Goal: Task Accomplishment & Management: Manage account settings

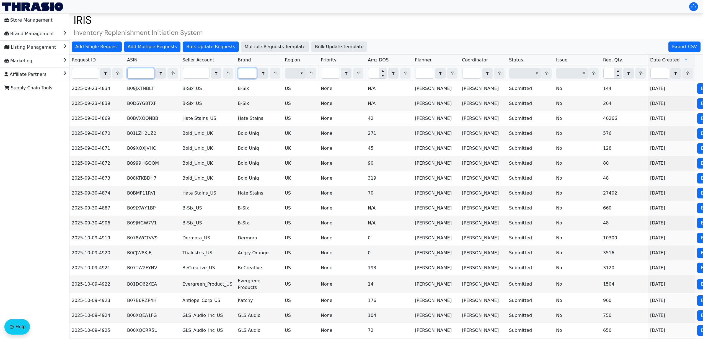
click at [247, 78] on input "Filter" at bounding box center [247, 73] width 18 height 10
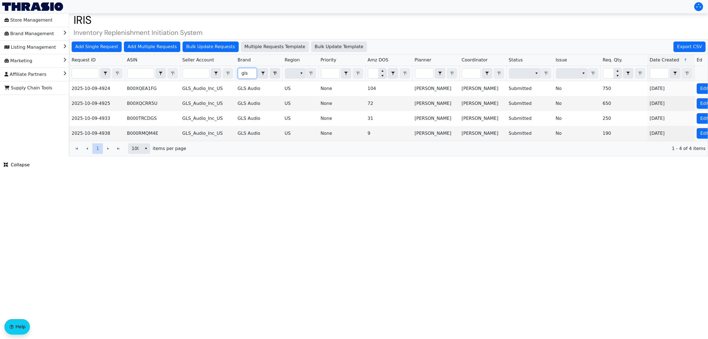
type input "gls"
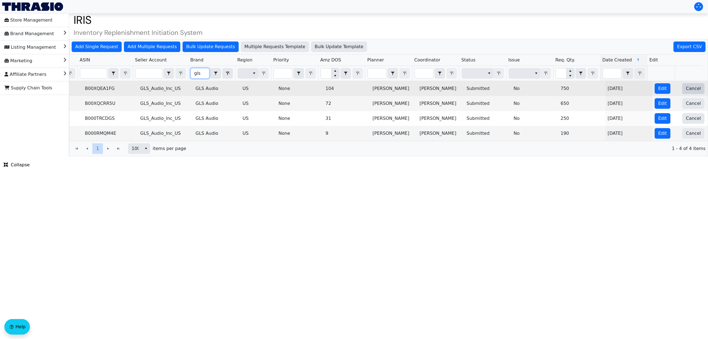
click at [692, 87] on span "Cancel" at bounding box center [693, 88] width 15 height 7
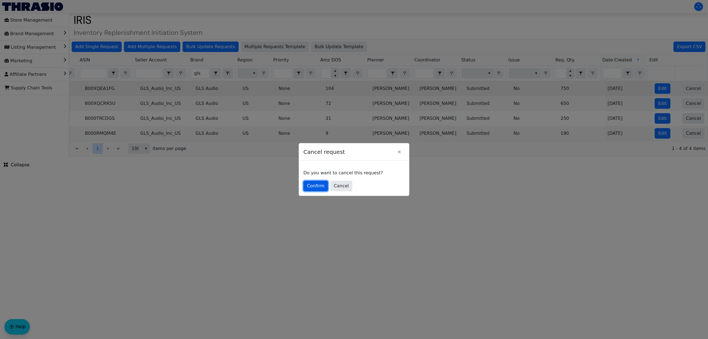
click at [312, 187] on span "Confirm" at bounding box center [315, 186] width 17 height 7
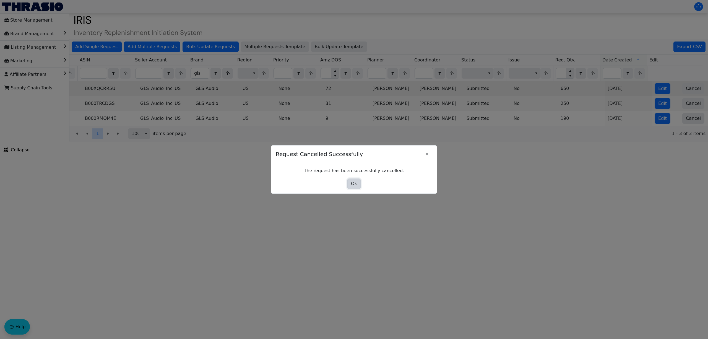
click at [359, 187] on button "Ok" at bounding box center [354, 183] width 13 height 11
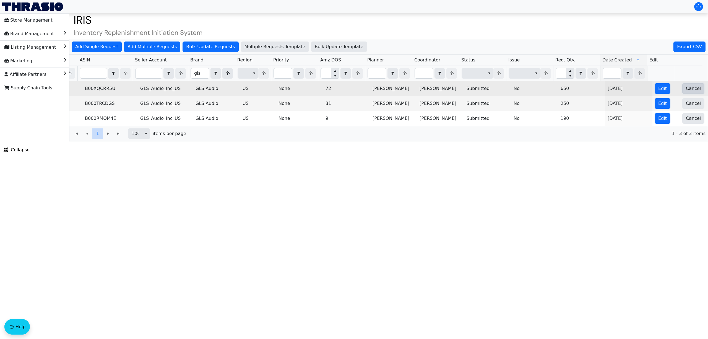
click at [688, 91] on span "Cancel" at bounding box center [693, 88] width 15 height 7
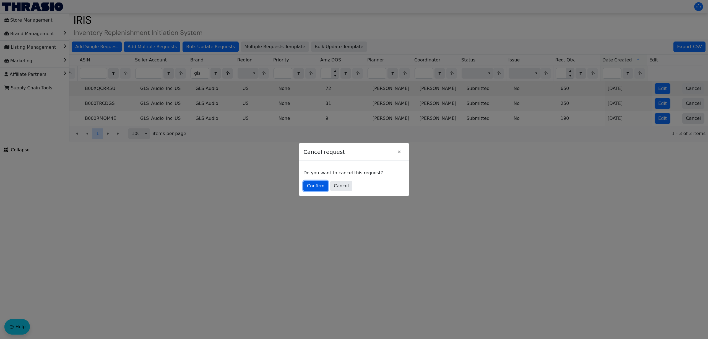
click at [317, 183] on span "Confirm" at bounding box center [315, 186] width 17 height 7
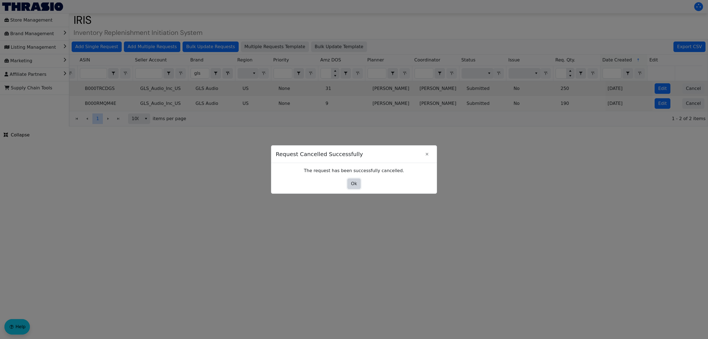
click at [352, 183] on span "Ok" at bounding box center [354, 183] width 6 height 7
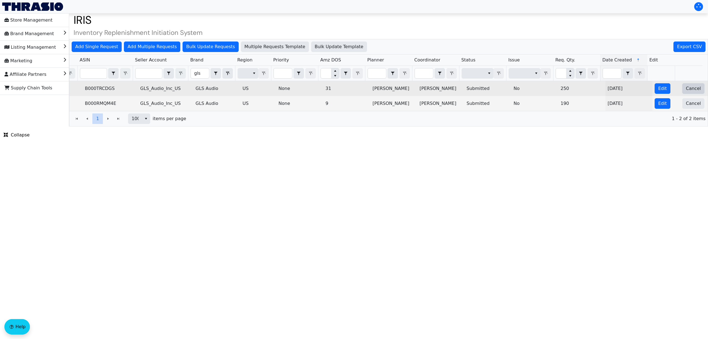
click at [689, 87] on span "Cancel" at bounding box center [693, 88] width 15 height 7
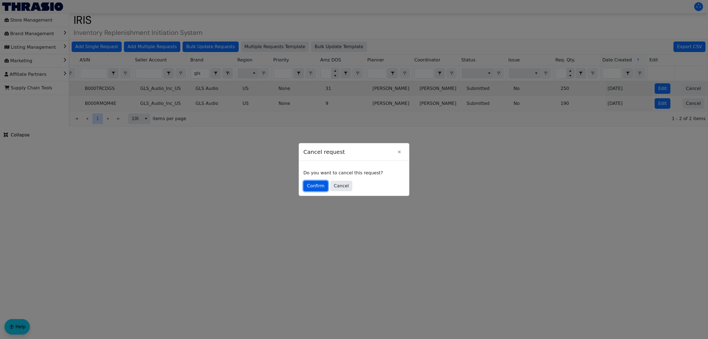
click at [323, 184] on span "Confirm" at bounding box center [315, 186] width 17 height 7
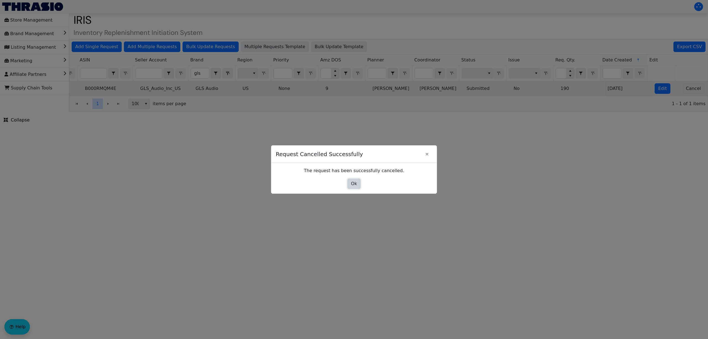
click at [359, 181] on button "Ok" at bounding box center [354, 183] width 13 height 11
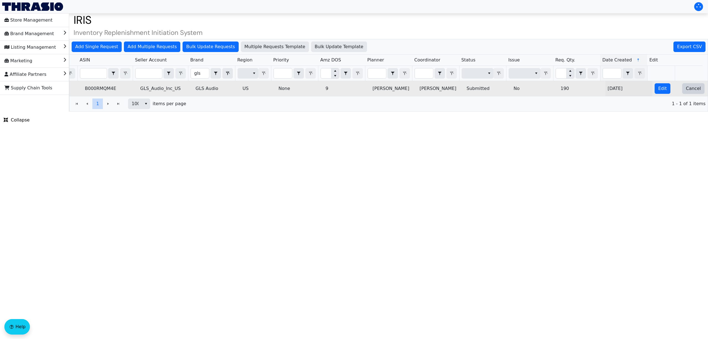
click at [686, 90] on span "Cancel" at bounding box center [693, 88] width 15 height 7
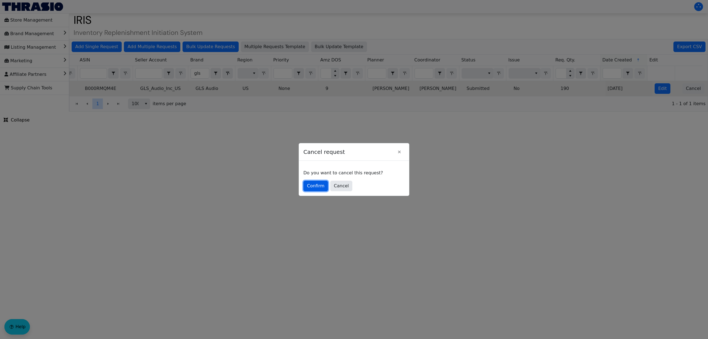
click at [310, 184] on span "Confirm" at bounding box center [315, 186] width 17 height 7
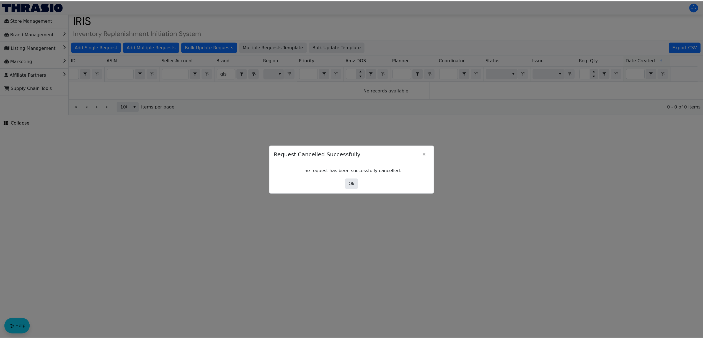
scroll to position [0, 0]
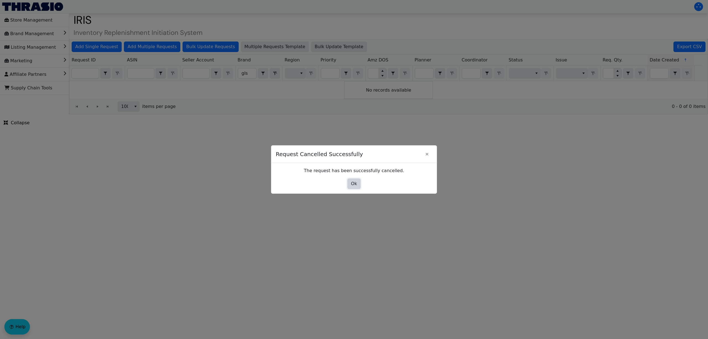
click at [353, 185] on span "Ok" at bounding box center [354, 183] width 6 height 7
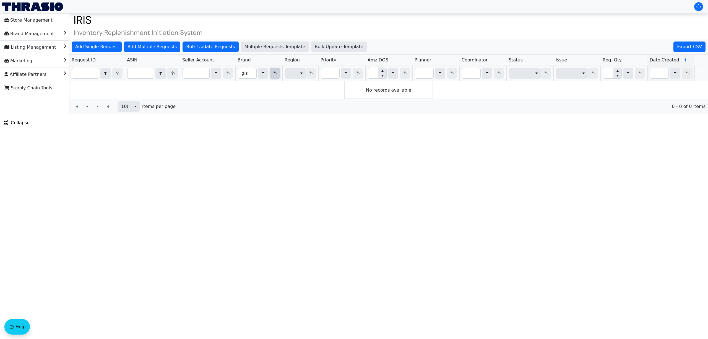
click at [274, 73] on icon "Filter" at bounding box center [275, 73] width 7 height 4
